Goal: Communication & Community: Share content

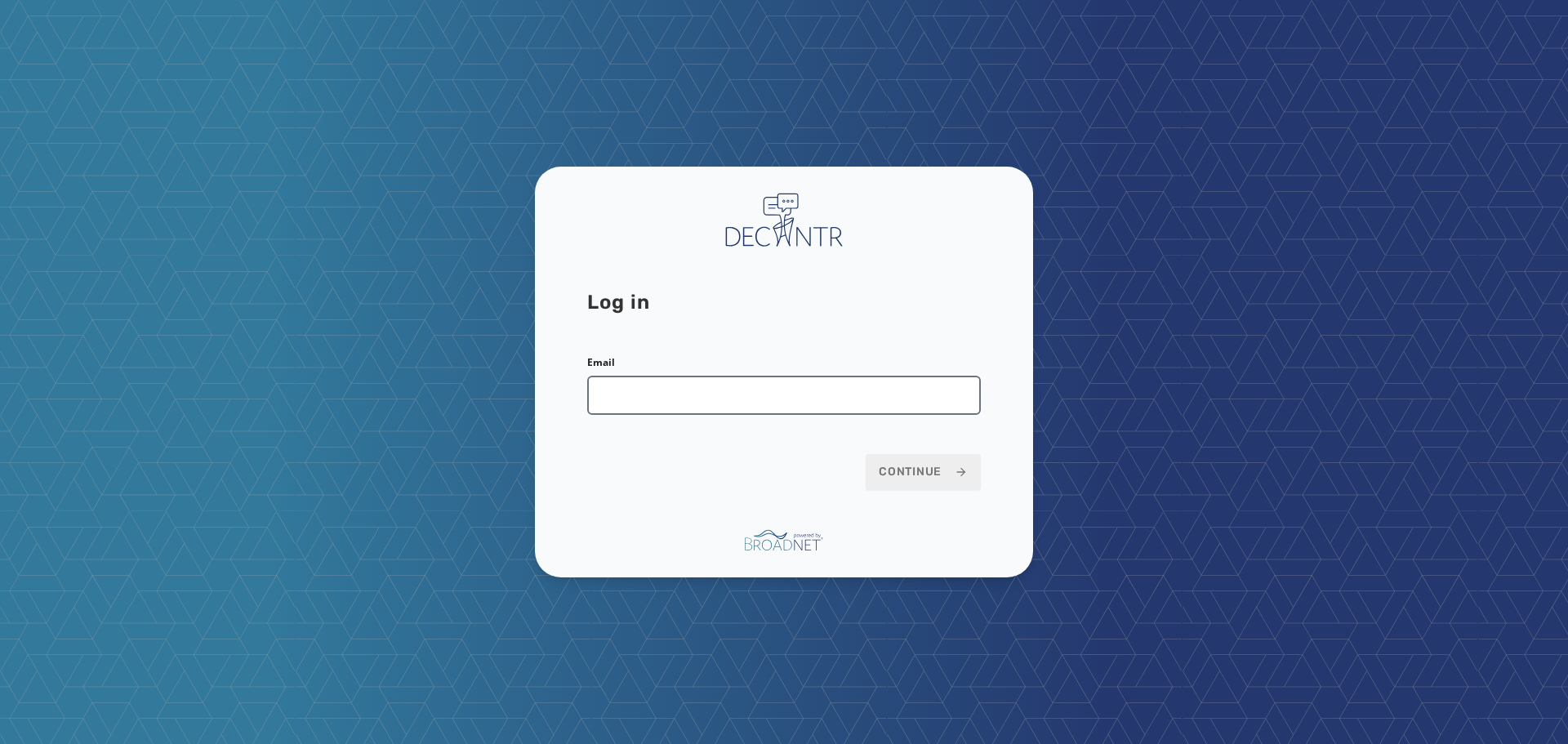
click at [765, 397] on input "Email" at bounding box center [784, 396] width 394 height 40
type input "**********"
click at [948, 473] on span "Continue" at bounding box center [923, 471] width 89 height 16
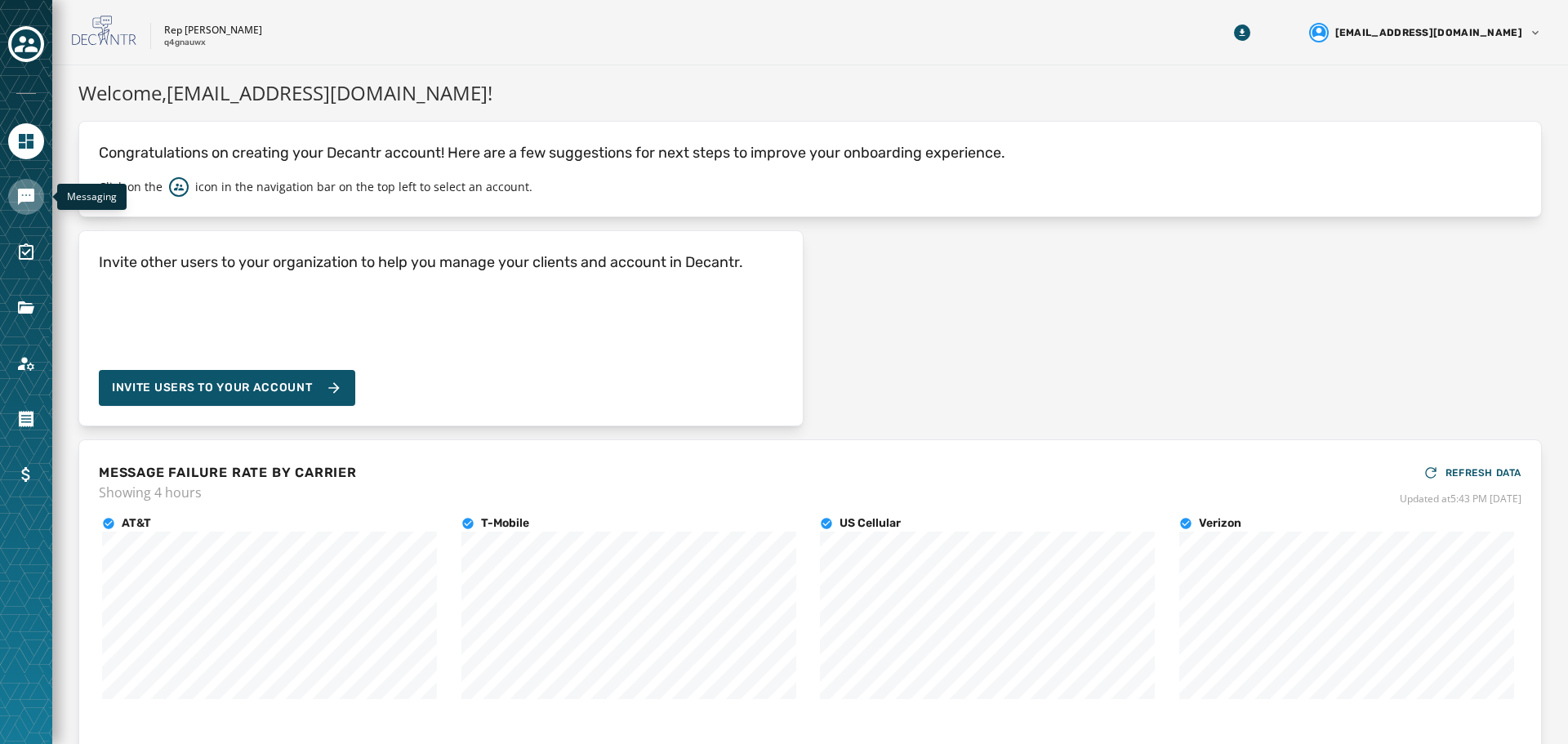
click at [37, 201] on link "Navigate to Messaging" at bounding box center [26, 197] width 36 height 36
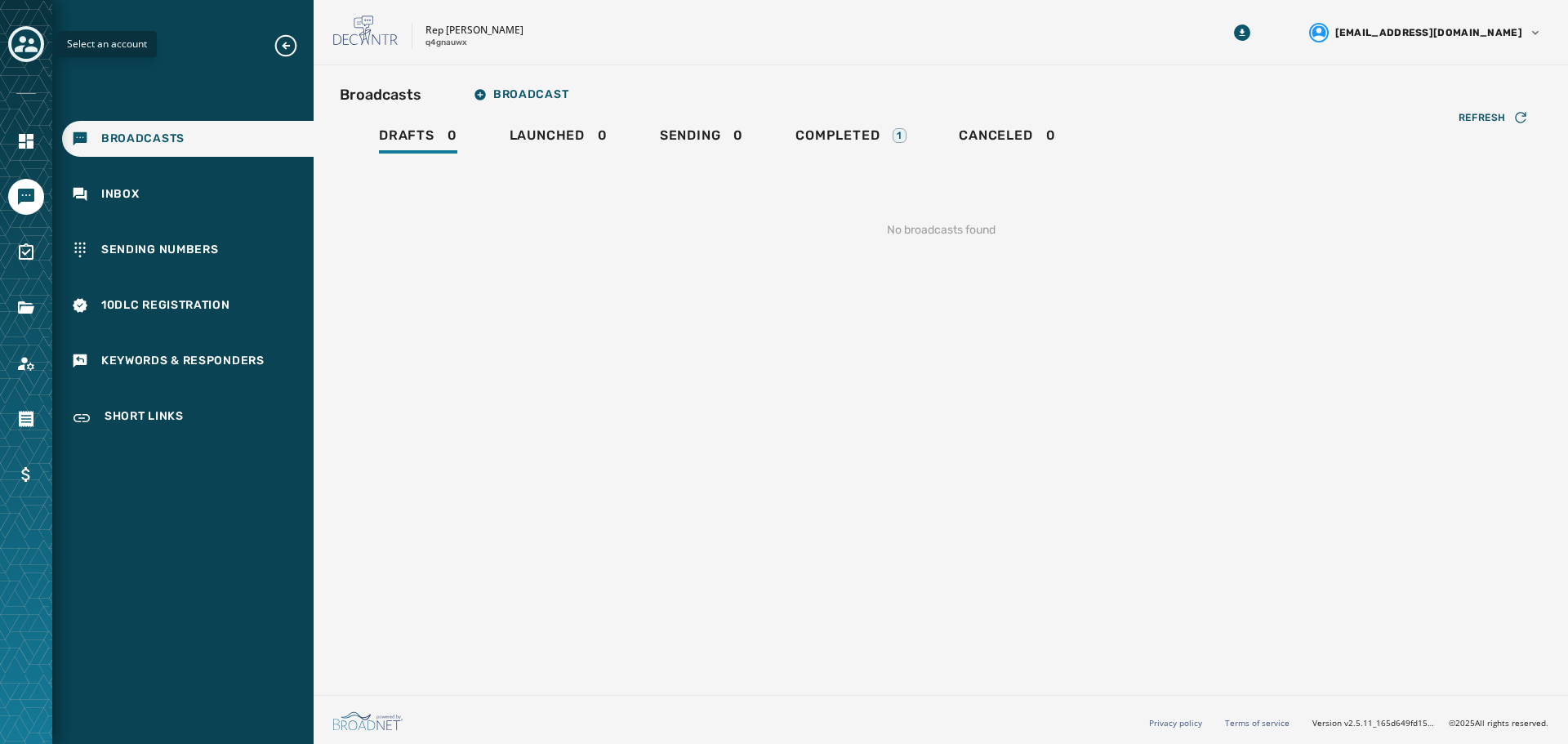
click at [22, 52] on icon "Toggle account select drawer" at bounding box center [26, 43] width 23 height 16
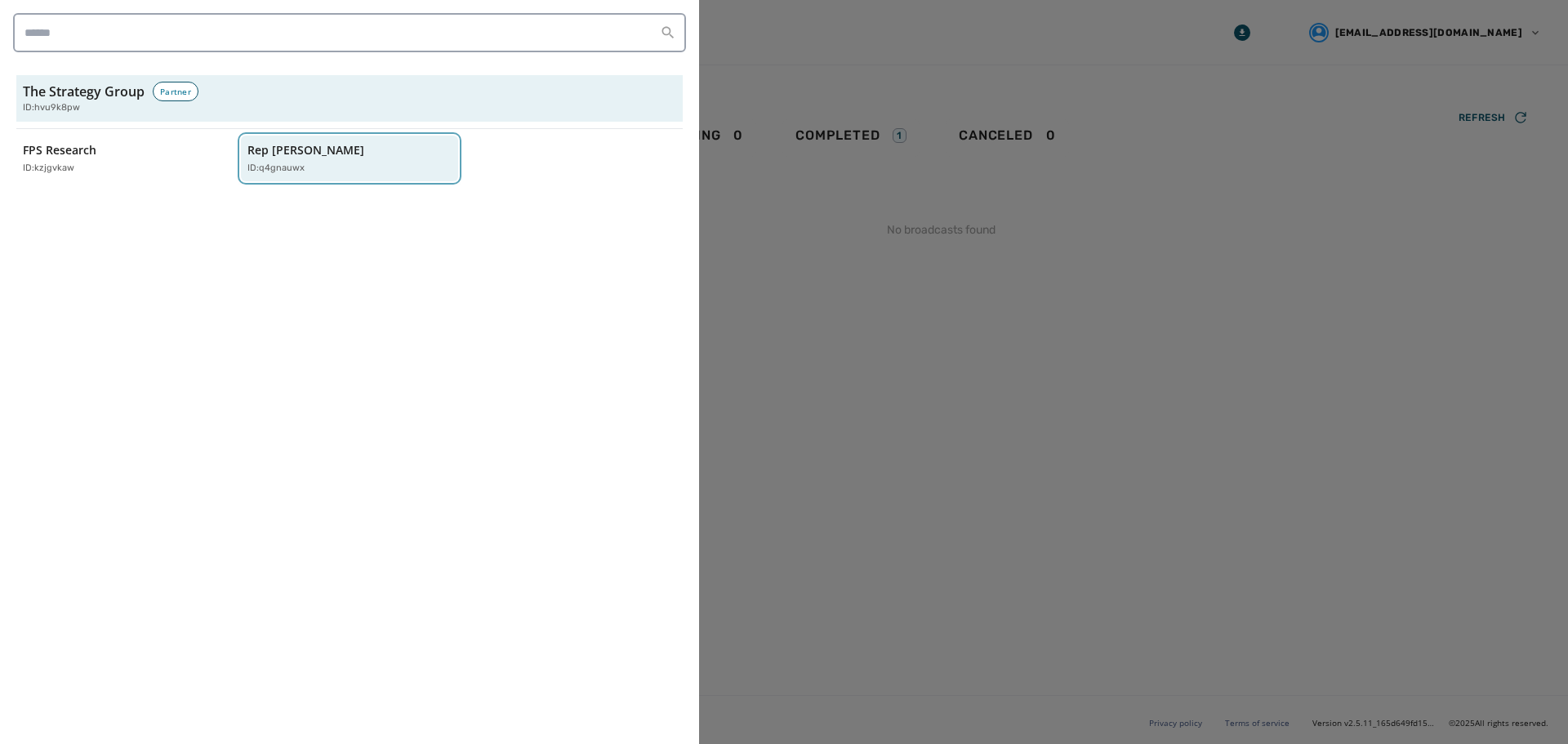
click at [320, 172] on div "ID: q4gnauwx" at bounding box center [341, 168] width 189 height 14
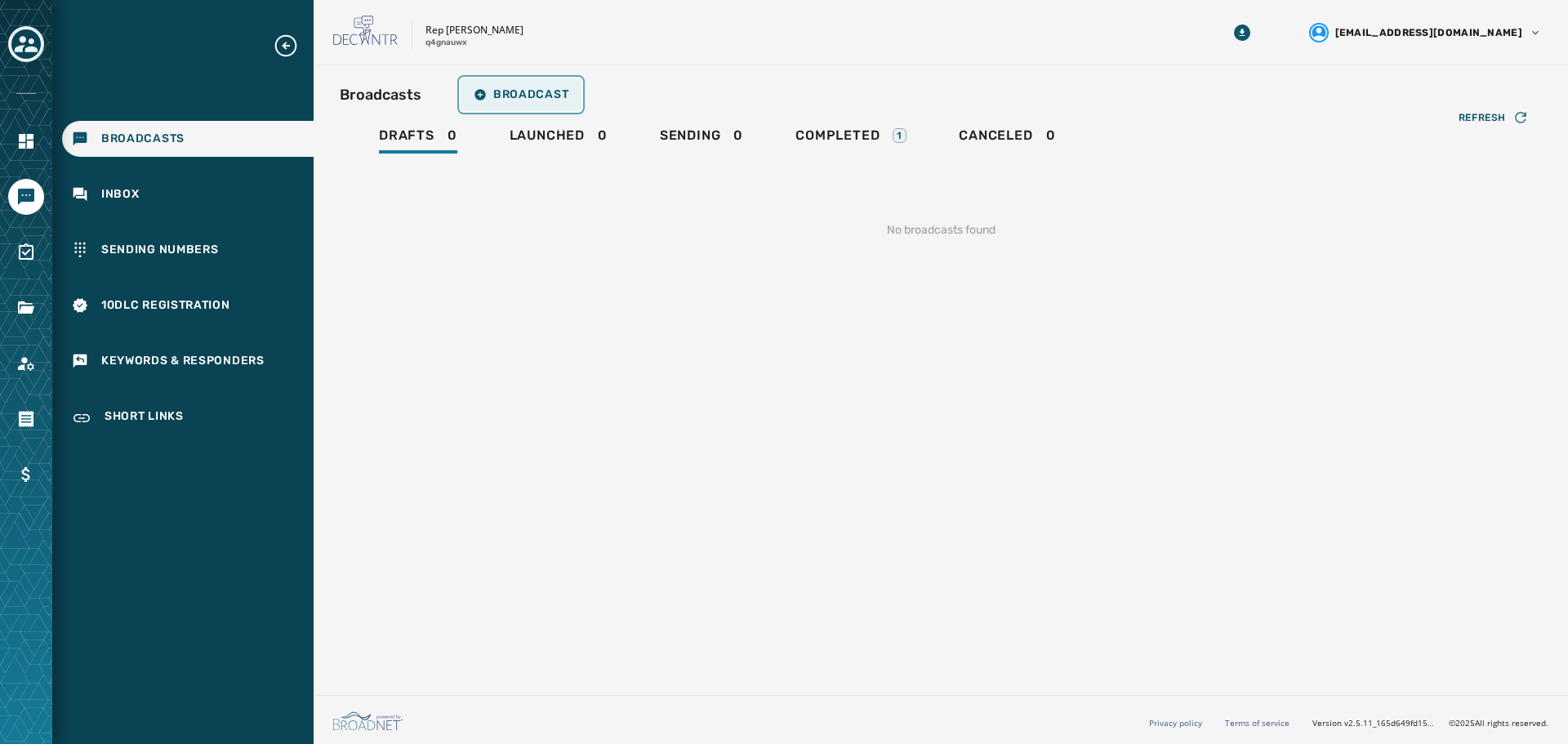
click at [491, 85] on button "Broadcast" at bounding box center [521, 94] width 121 height 33
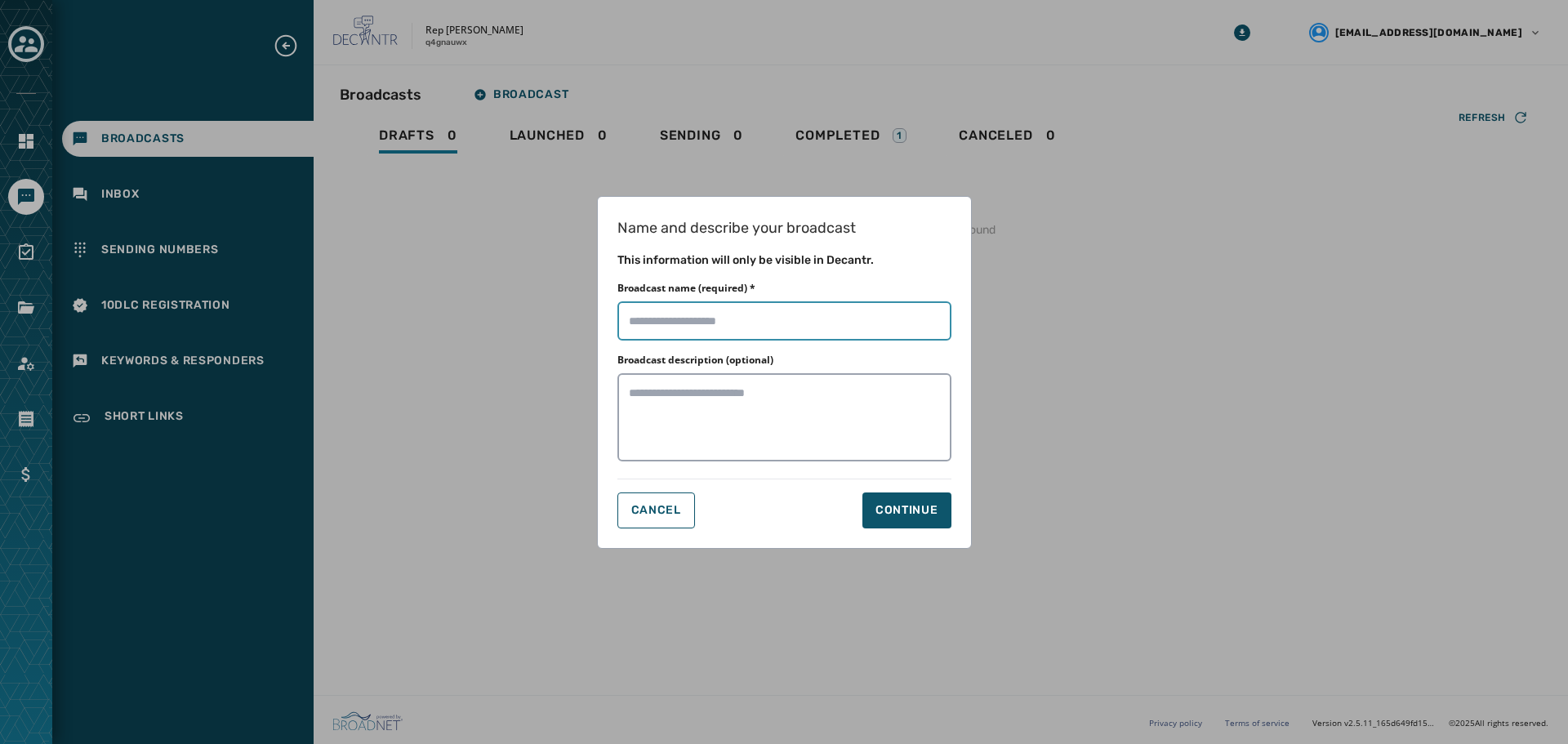
click at [702, 316] on input "Broadcast name (required) *" at bounding box center [784, 322] width 334 height 40
type input "****"
click at [893, 502] on div "Continue" at bounding box center [906, 510] width 63 height 16
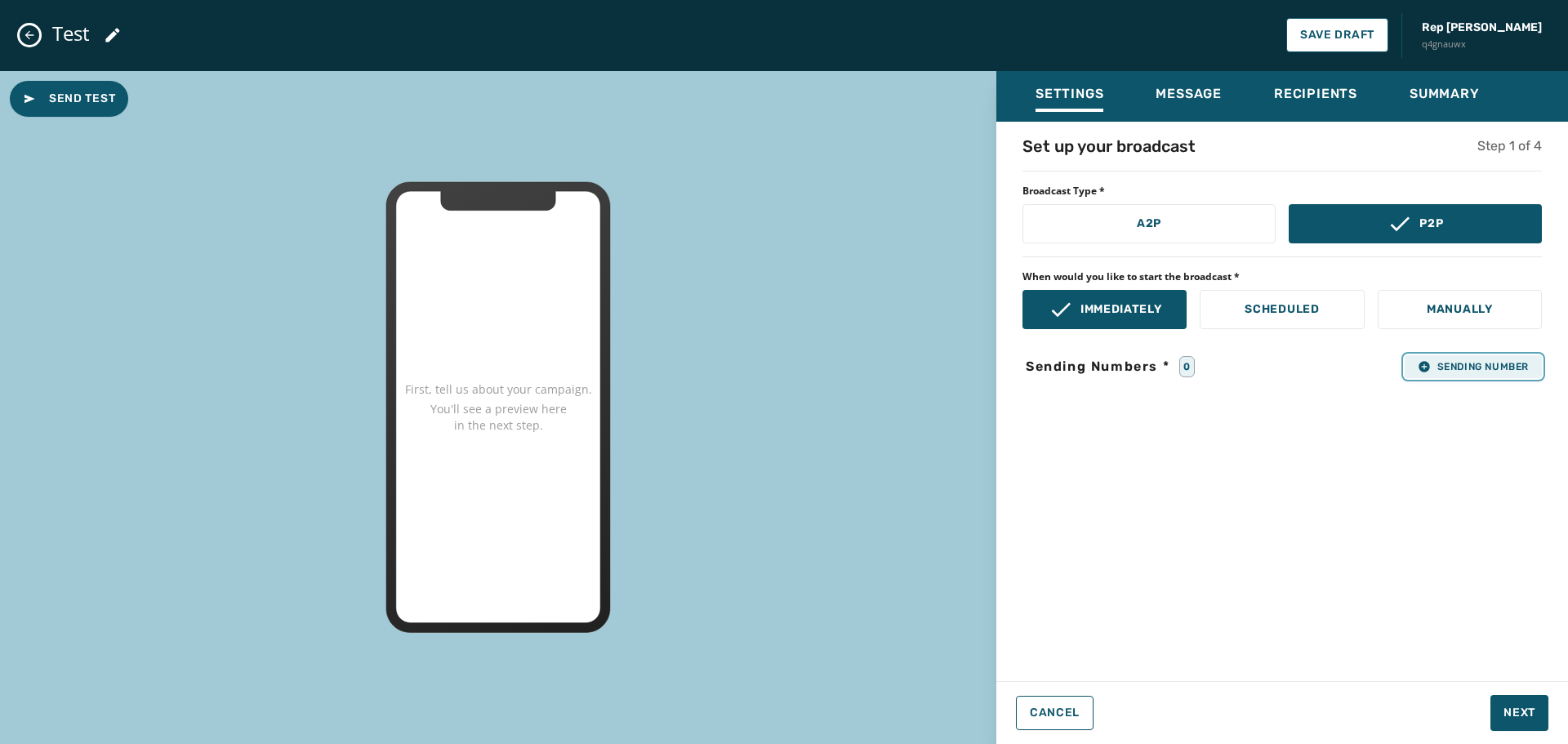
click at [1410, 370] on button "Sending Number" at bounding box center [1473, 367] width 137 height 23
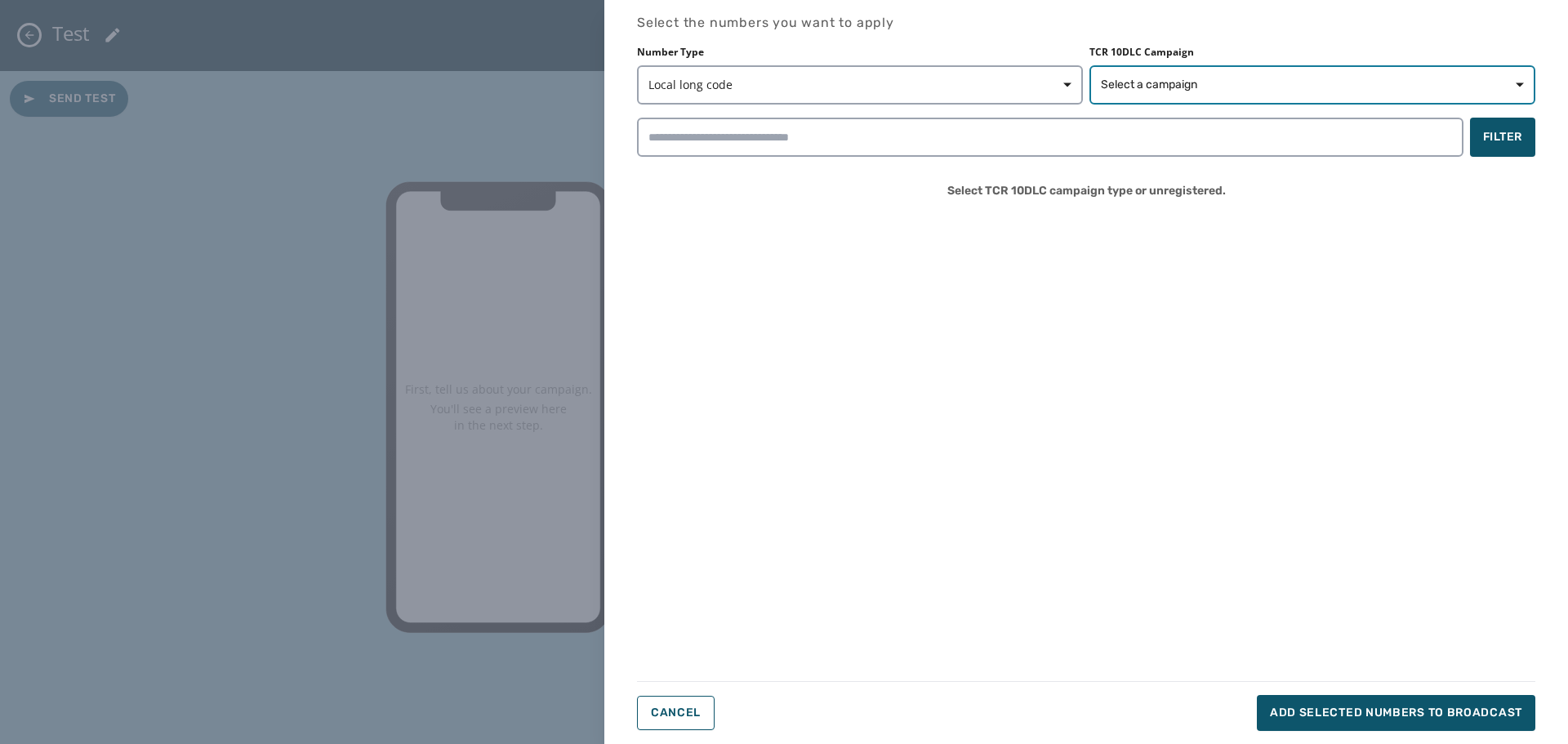
click at [1189, 100] on button "Select a campaign" at bounding box center [1312, 85] width 446 height 40
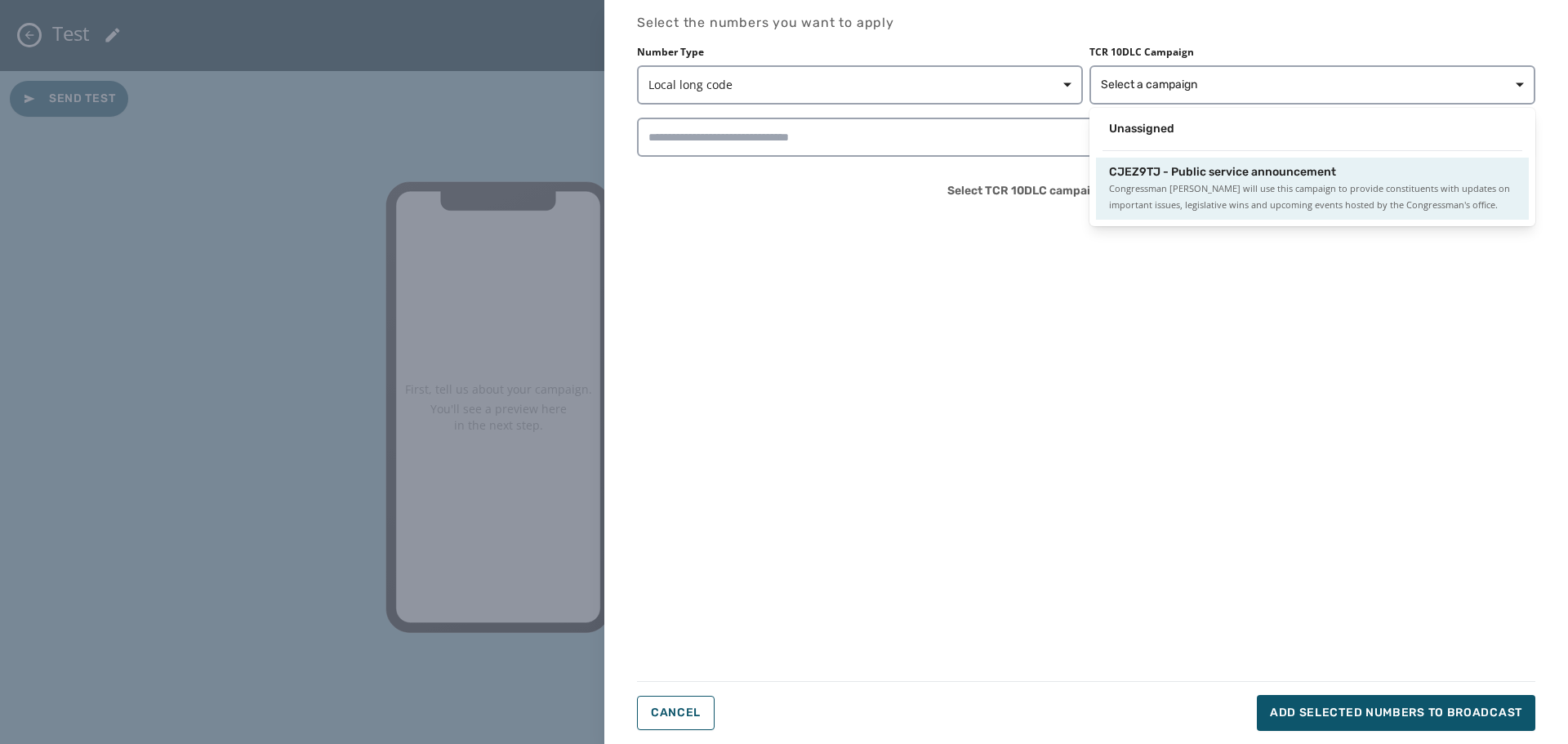
click at [1180, 186] on span "Congressman Nick Begich will use this campaign to provide constituents with upd…" at bounding box center [1312, 197] width 407 height 33
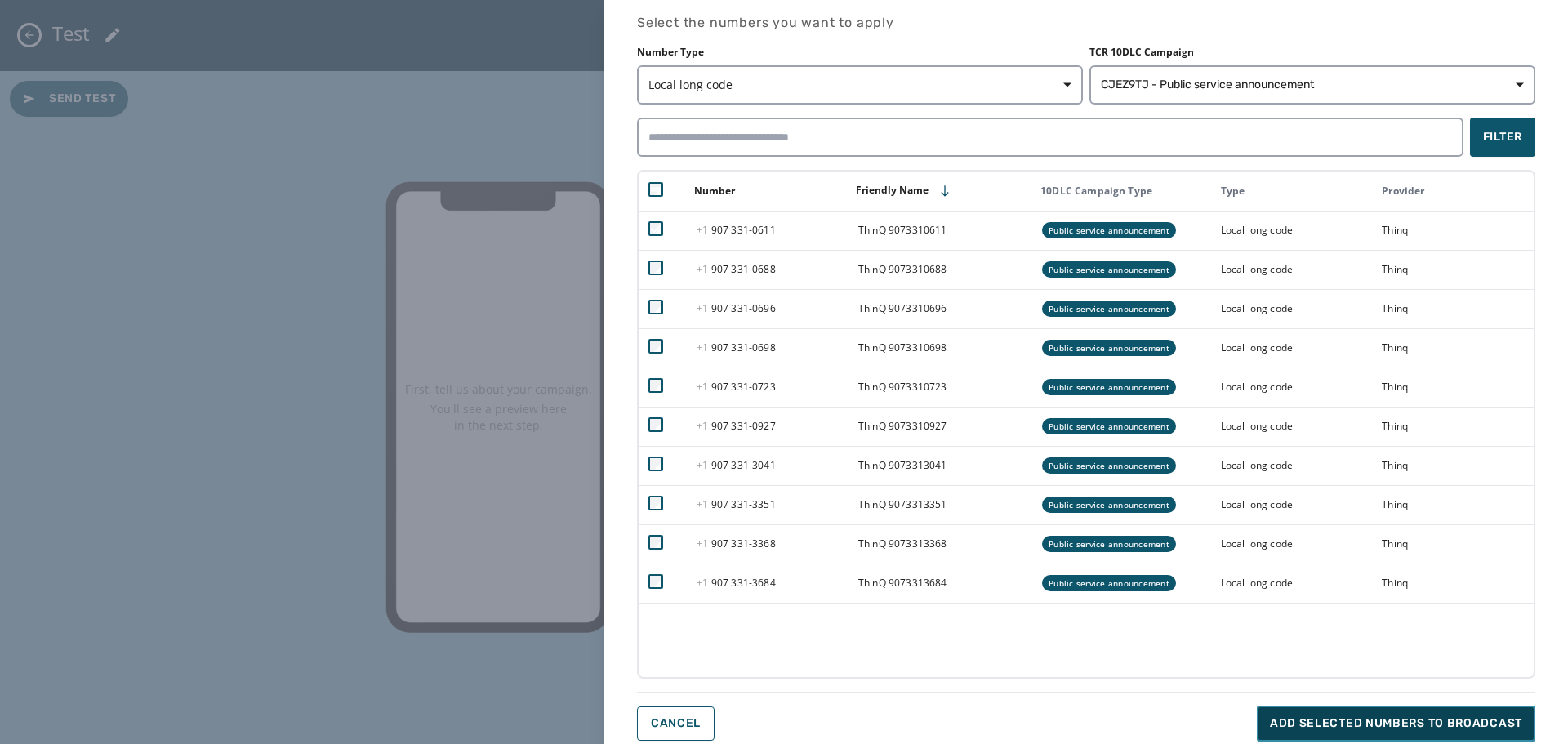
click at [1353, 717] on span "Add selected numbers to broadcast" at bounding box center [1396, 723] width 252 height 16
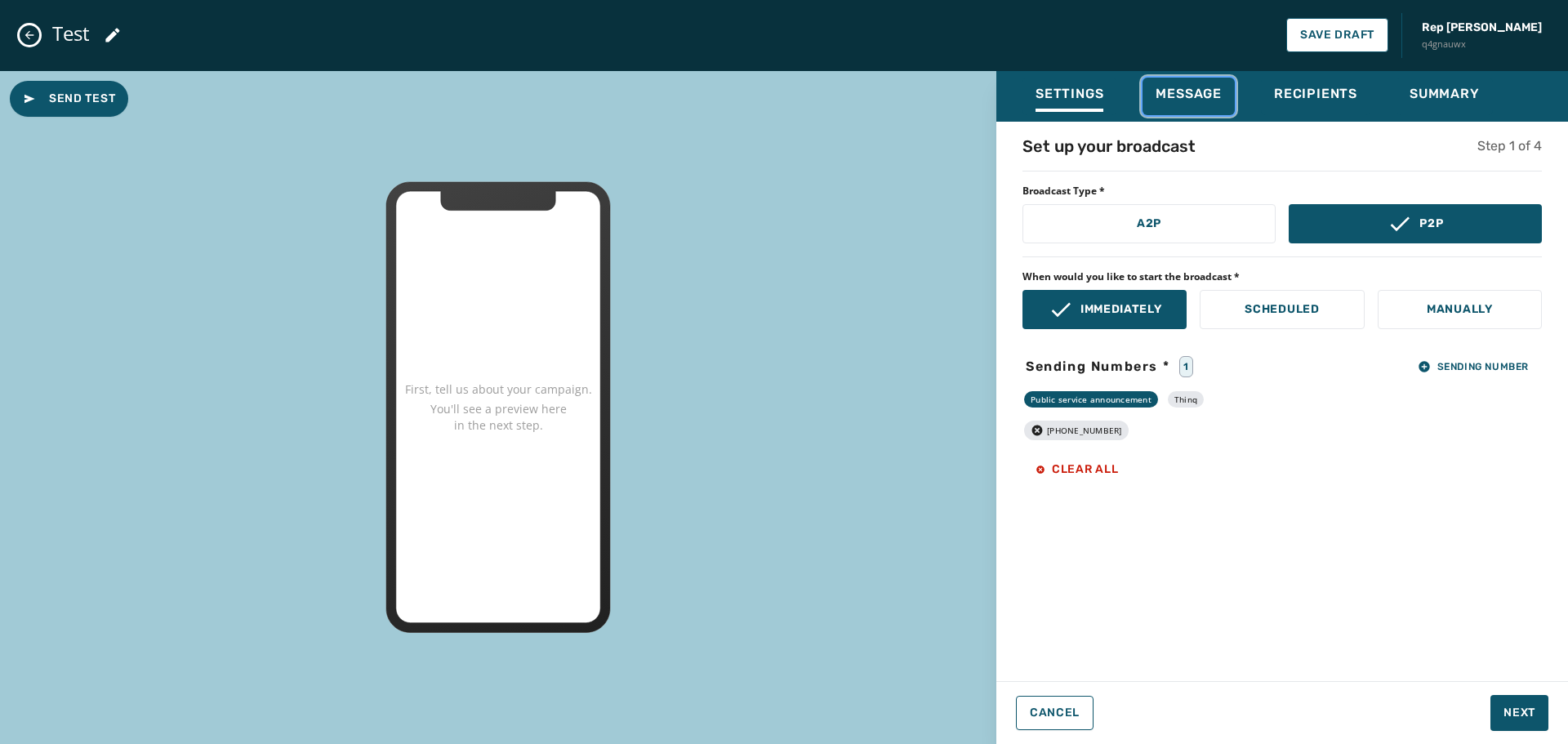
click at [1170, 98] on span "Message" at bounding box center [1188, 93] width 66 height 16
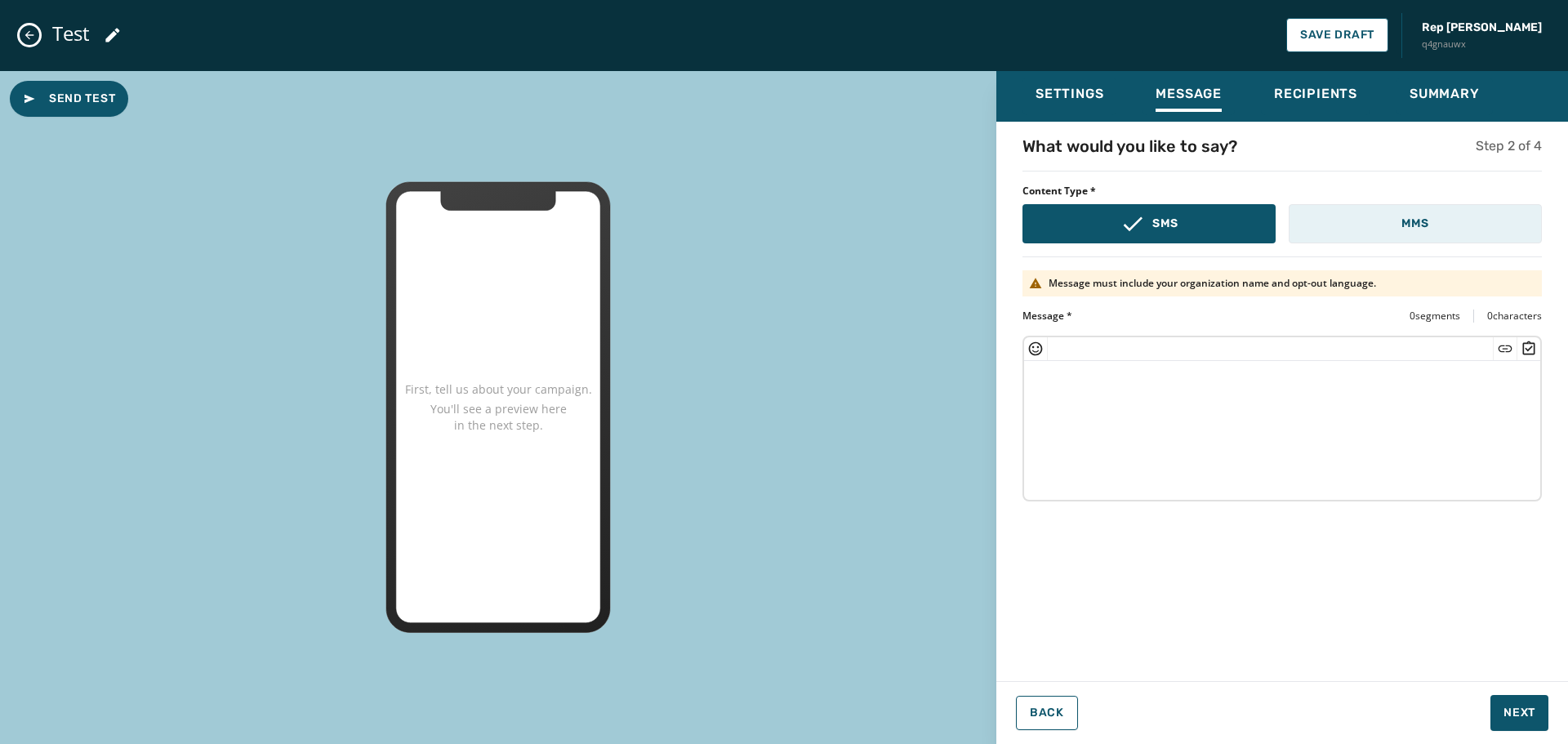
click at [1419, 230] on p "MMS" at bounding box center [1415, 223] width 27 height 16
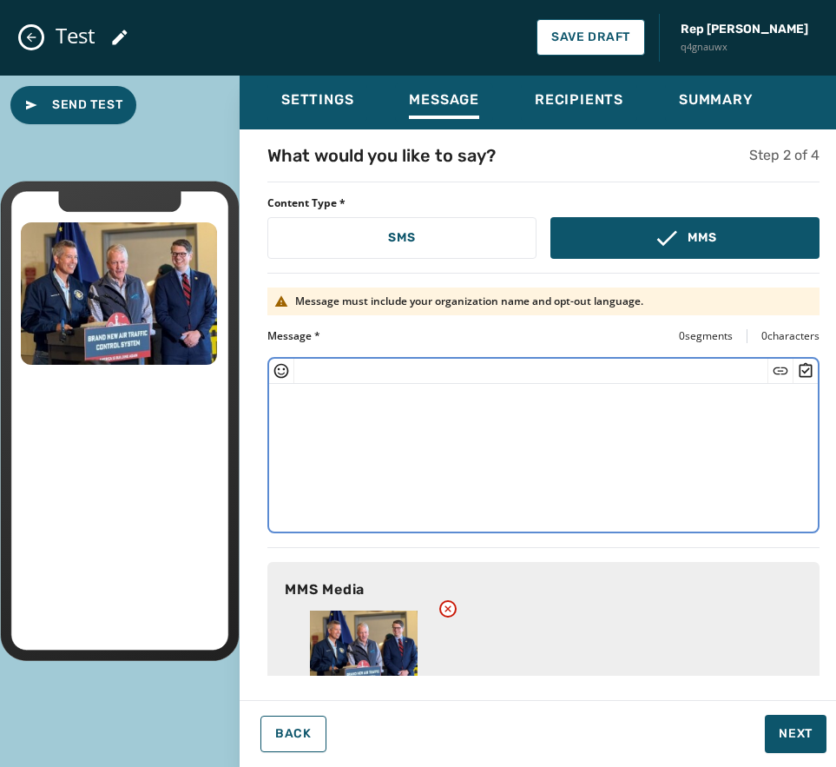
click at [397, 426] on textarea at bounding box center [543, 455] width 549 height 142
paste textarea "**********"
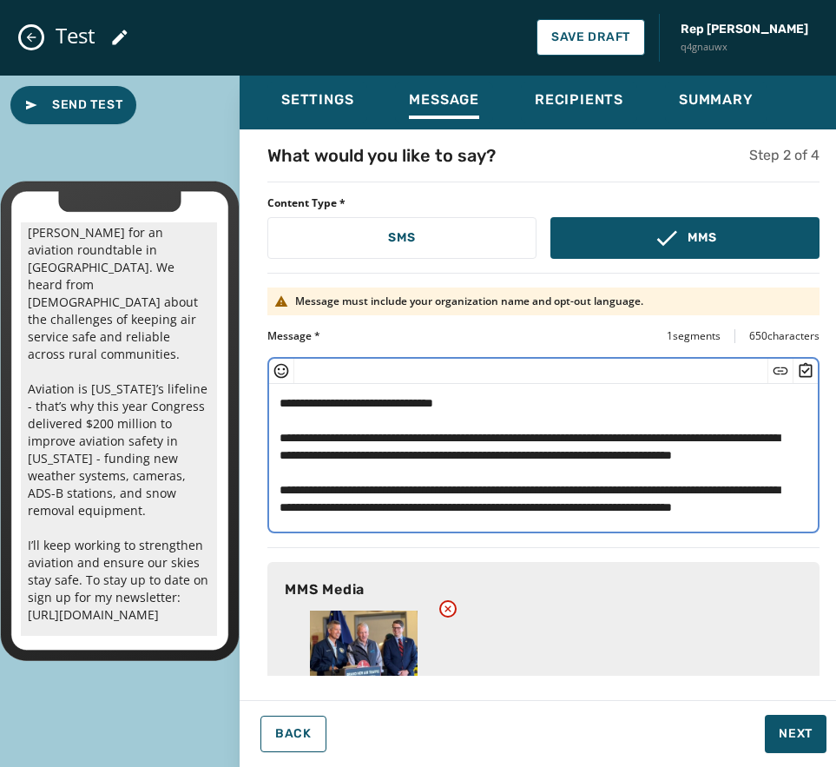
scroll to position [261, 0]
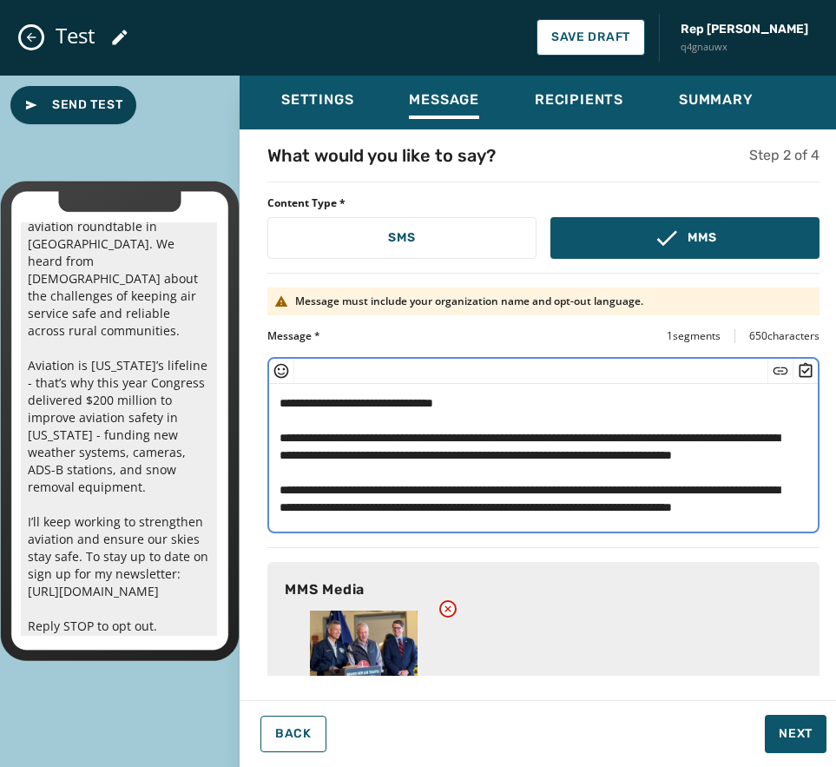
type textarea "**********"
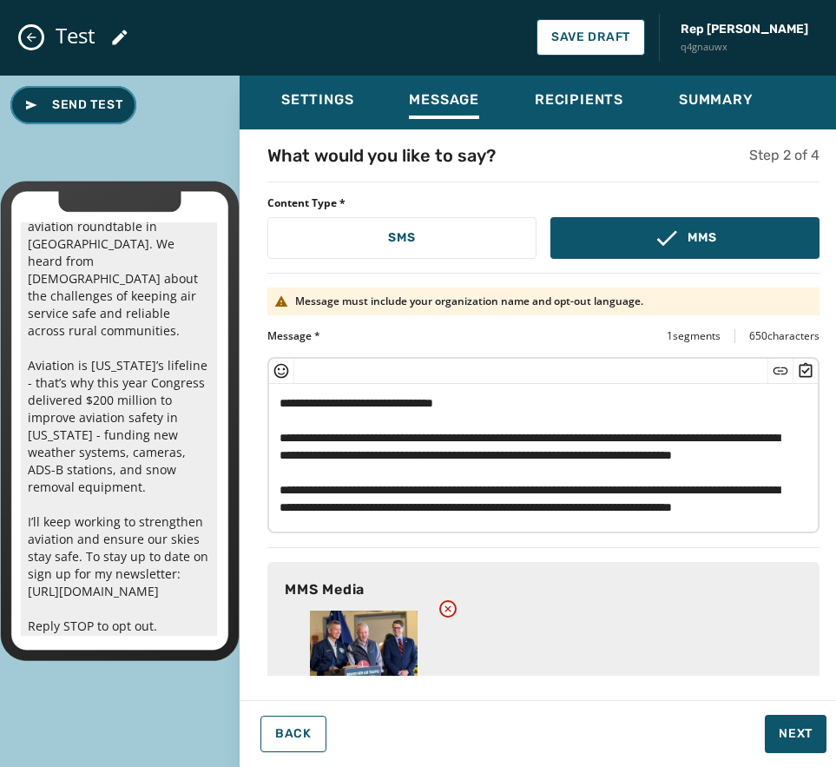
click at [90, 107] on span "Send Test" at bounding box center [73, 104] width 98 height 17
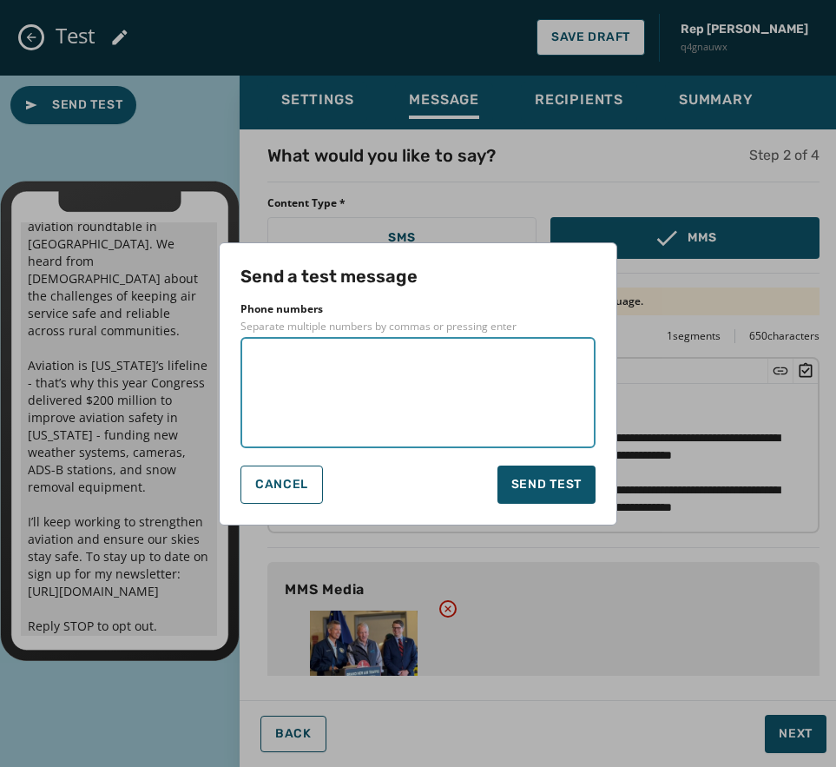
click at [329, 355] on textarea at bounding box center [418, 392] width 331 height 87
type textarea "**********"
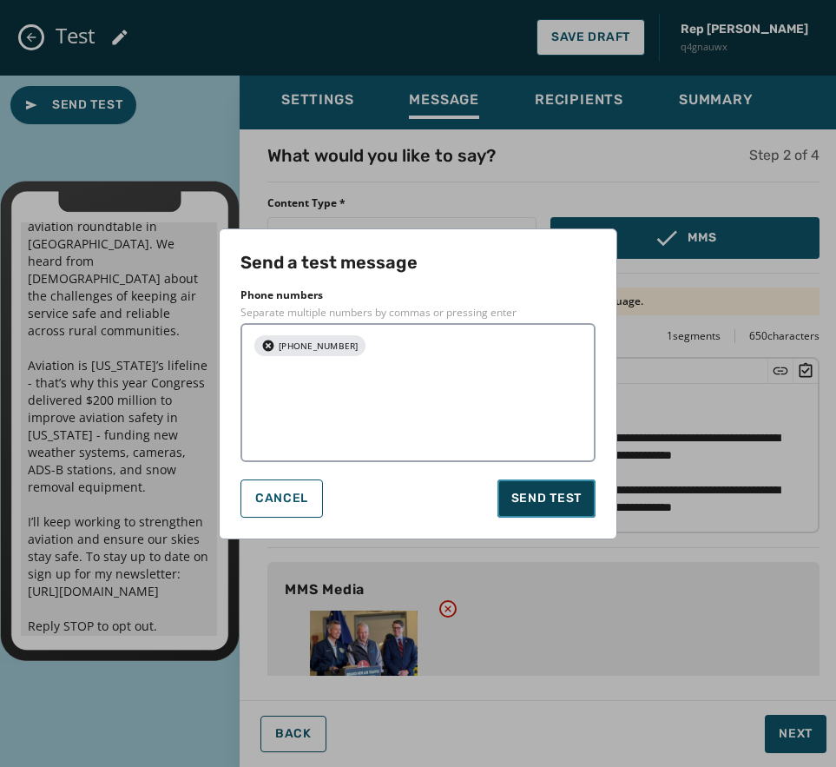
click at [539, 490] on span "Send test" at bounding box center [547, 498] width 70 height 17
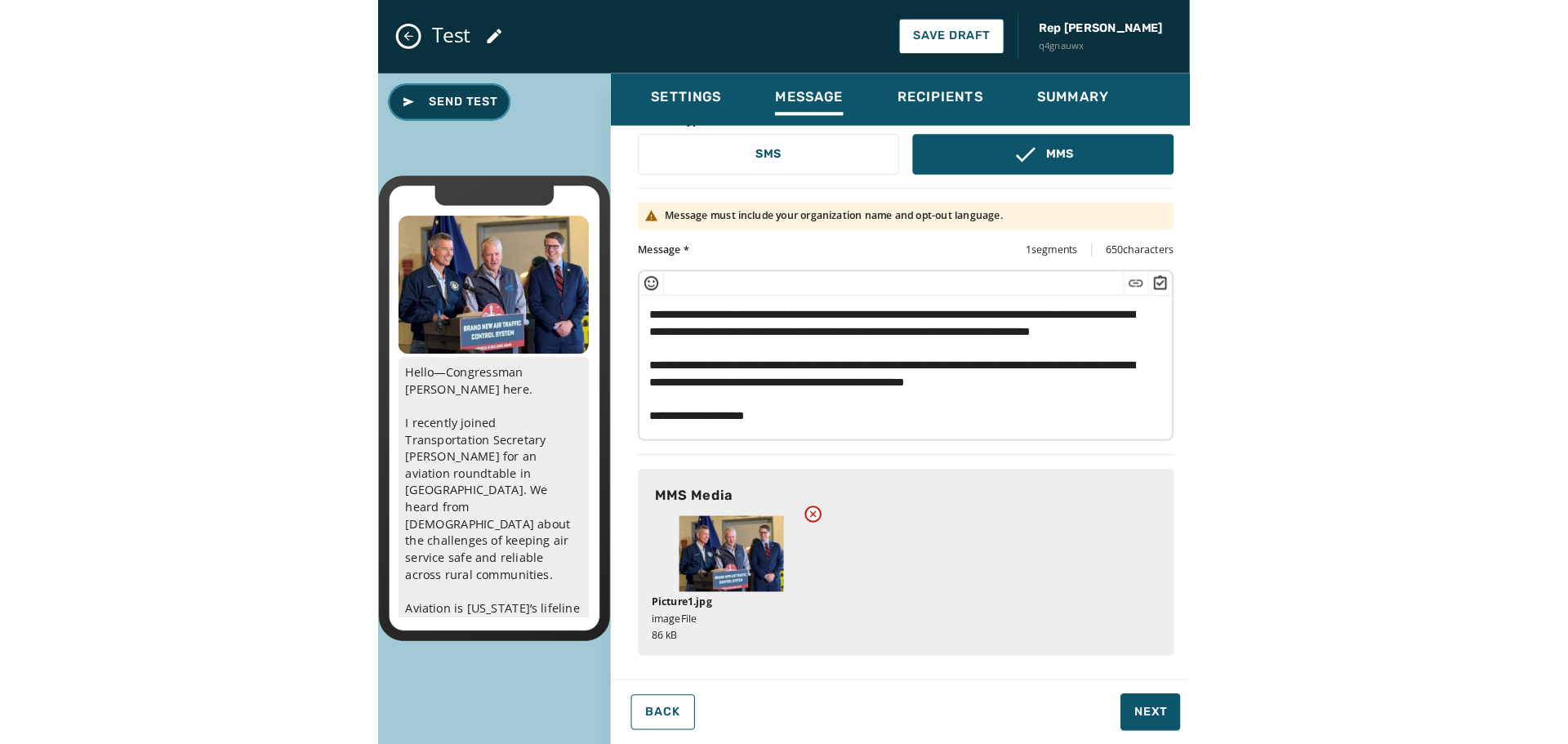
scroll to position [115, 0]
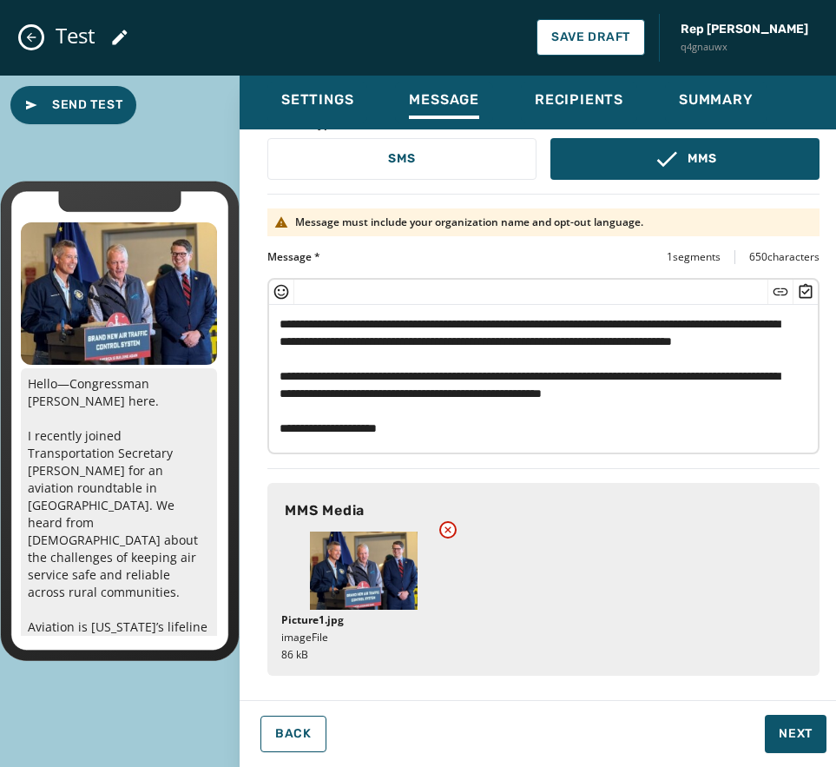
click at [59, 42] on span "Test" at bounding box center [76, 36] width 40 height 28
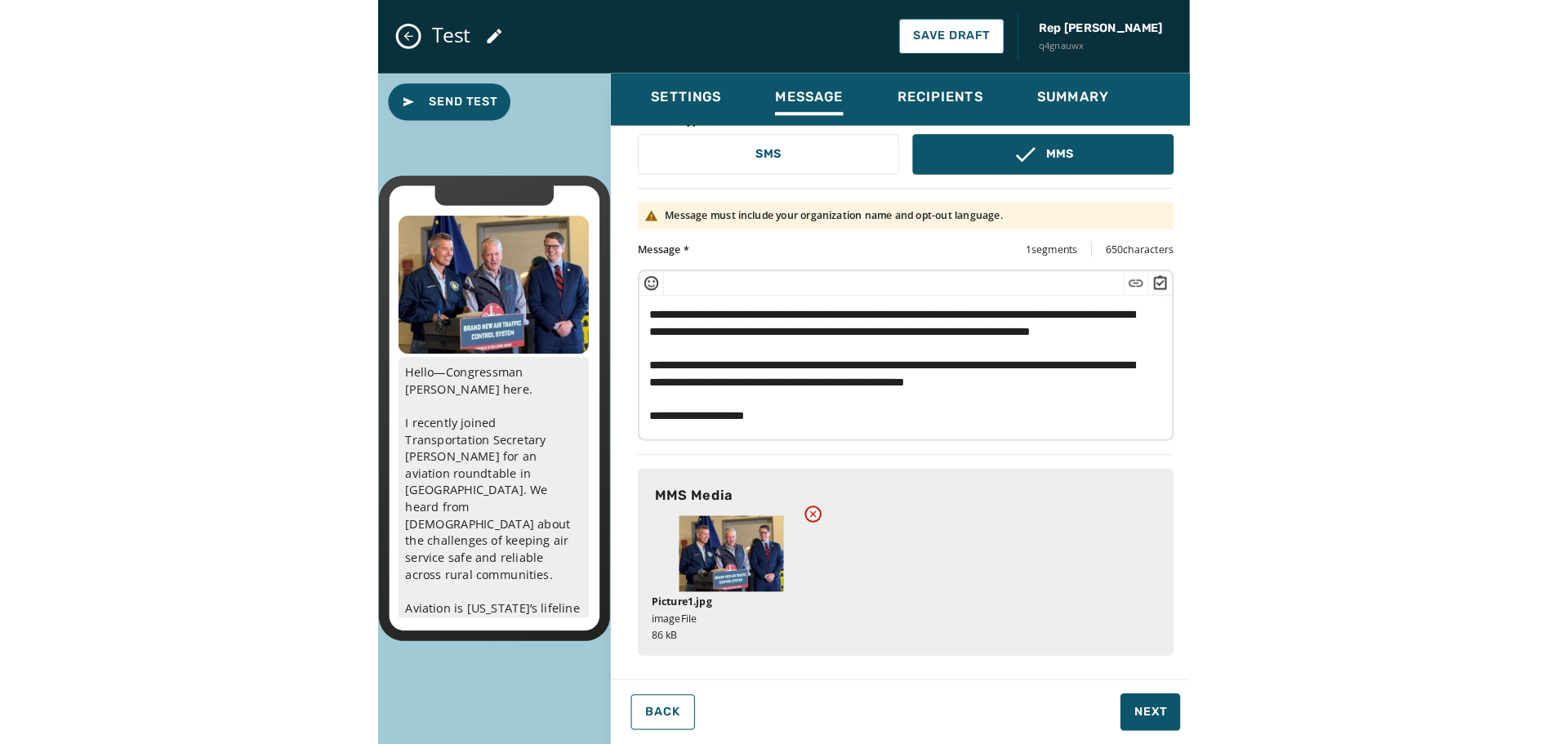
scroll to position [52, 0]
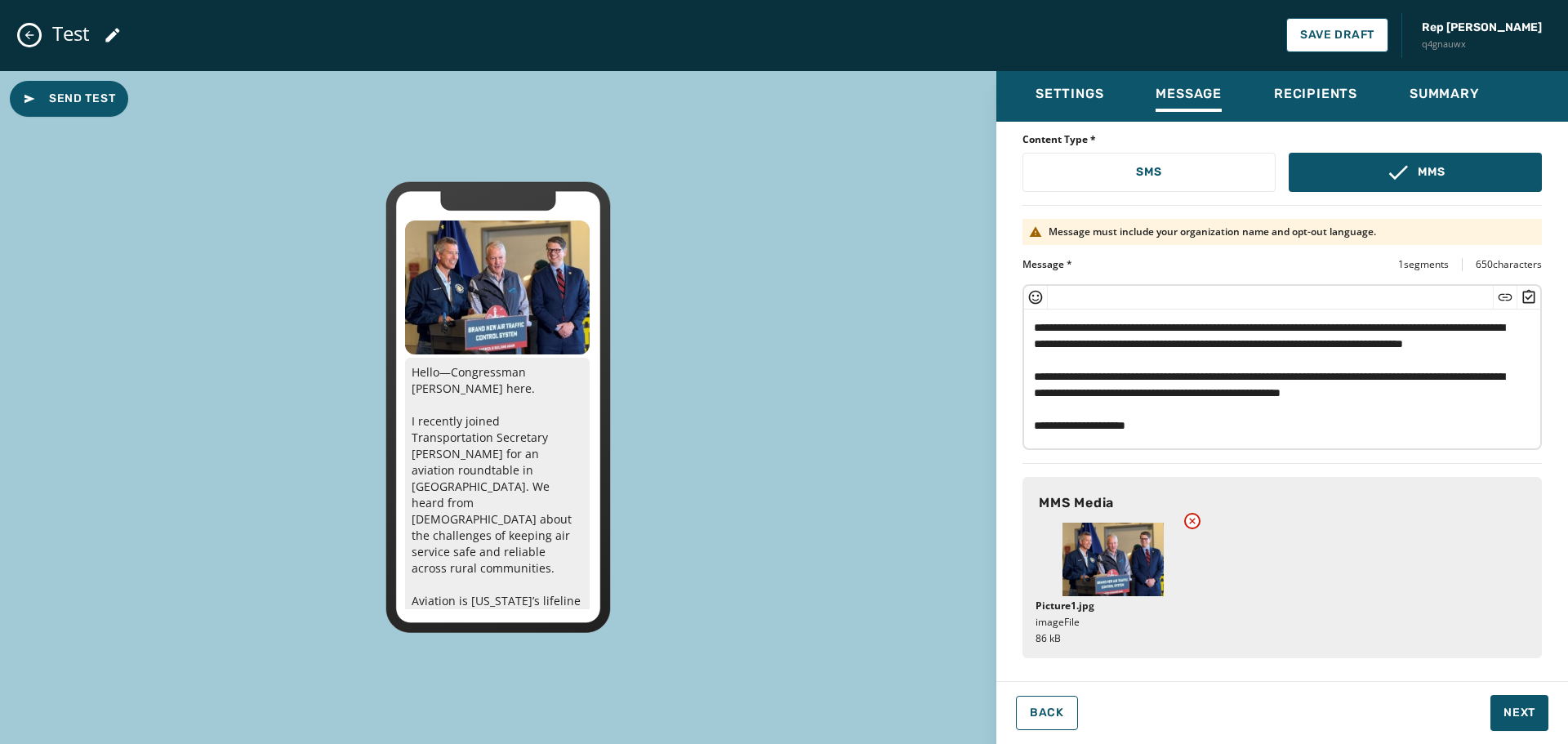
click at [1491, 17] on div "Rep Nick Begich q4gnauwx" at bounding box center [1482, 36] width 133 height 45
click at [1047, 718] on span "Back" at bounding box center [1046, 713] width 34 height 13
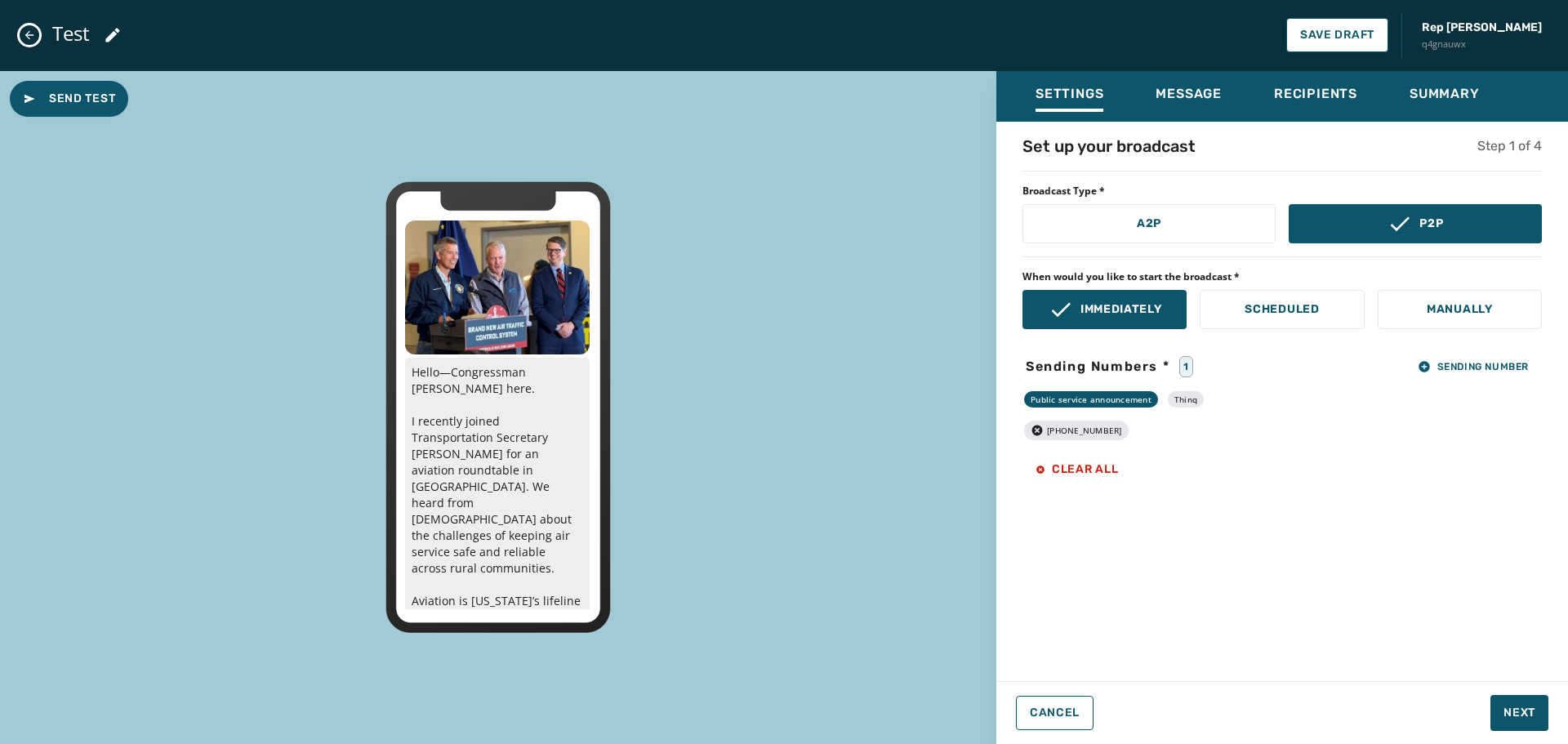
click at [1072, 695] on div "Cancel Next" at bounding box center [1282, 713] width 572 height 36
click at [1072, 713] on span "Cancel" at bounding box center [1054, 713] width 50 height 13
